Goal: Information Seeking & Learning: Learn about a topic

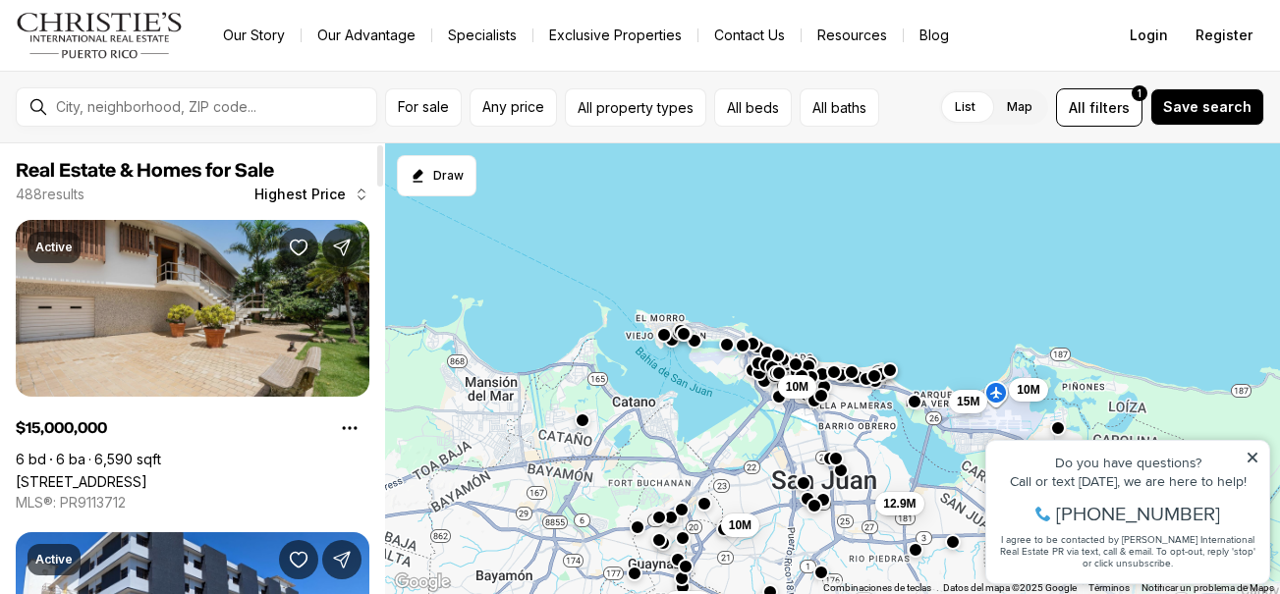
click at [147, 473] on link "[STREET_ADDRESS]" at bounding box center [82, 481] width 132 height 17
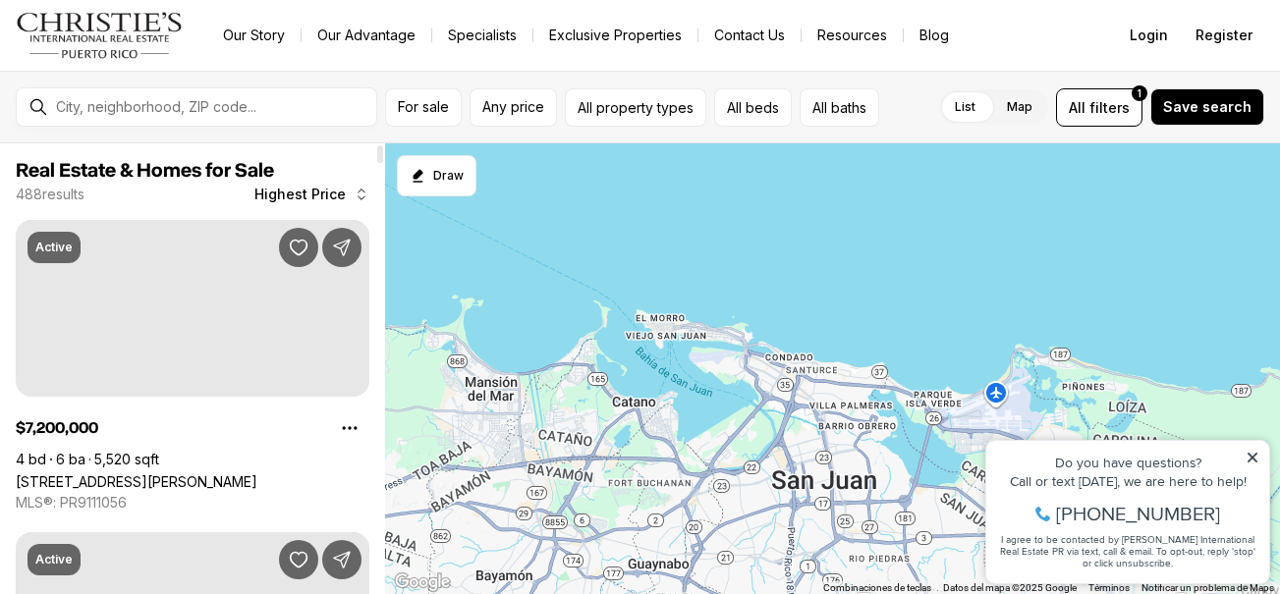
click at [688, 374] on div at bounding box center [832, 369] width 895 height 452
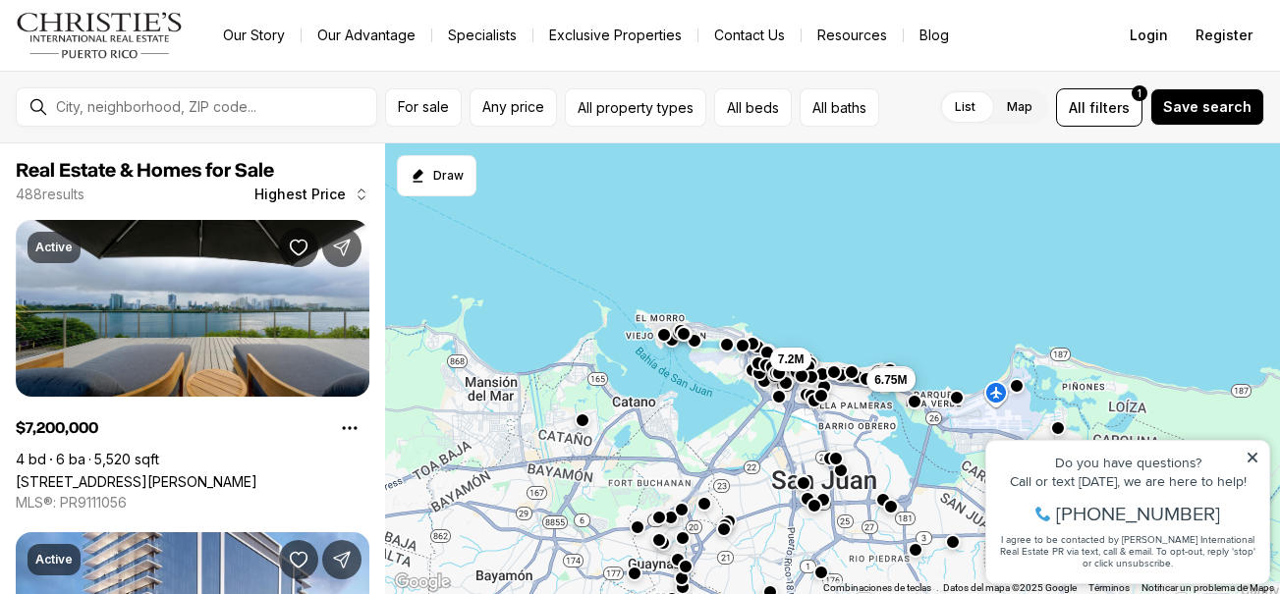
click at [1253, 451] on icon at bounding box center [1252, 458] width 14 height 14
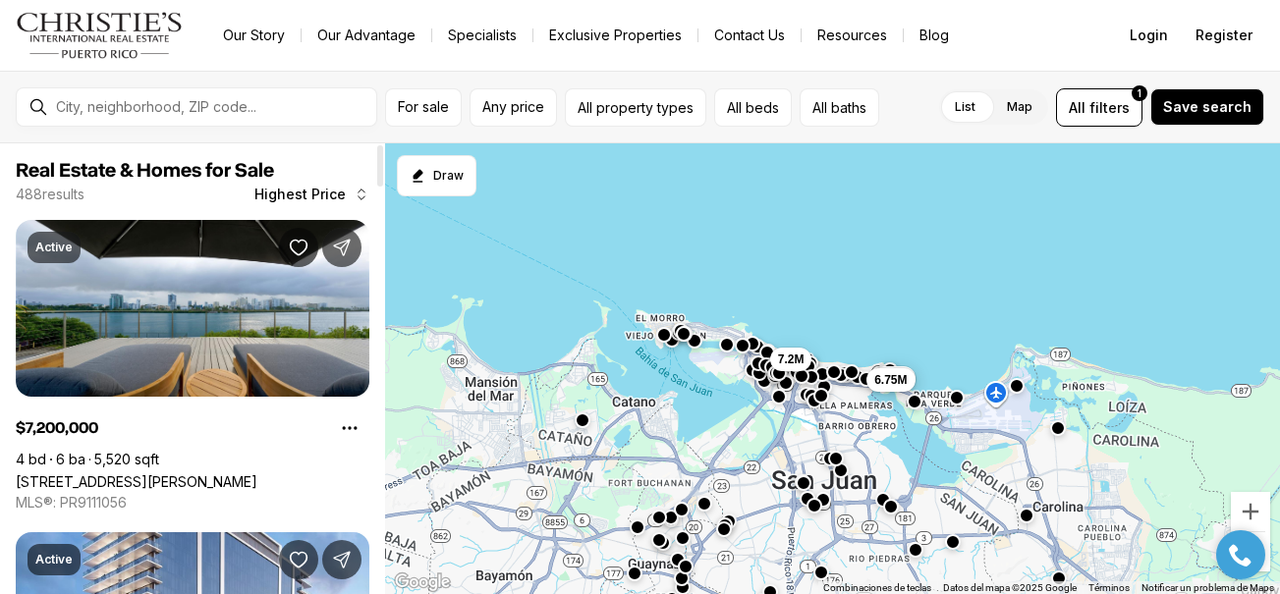
drag, startPoint x: 377, startPoint y: 159, endPoint x: 343, endPoint y: 63, distance: 102.2
click at [377, 145] on div at bounding box center [380, 165] width 6 height 41
